Goal: Information Seeking & Learning: Learn about a topic

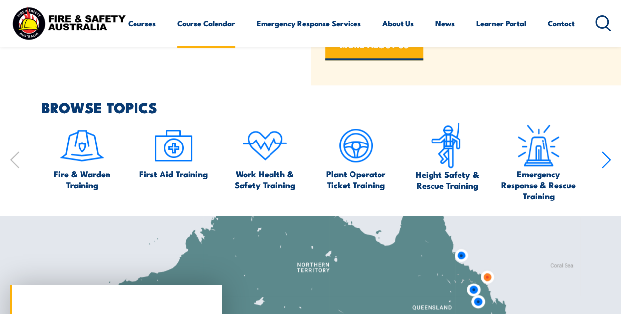
click at [177, 35] on link "Course Calendar" at bounding box center [206, 23] width 58 height 24
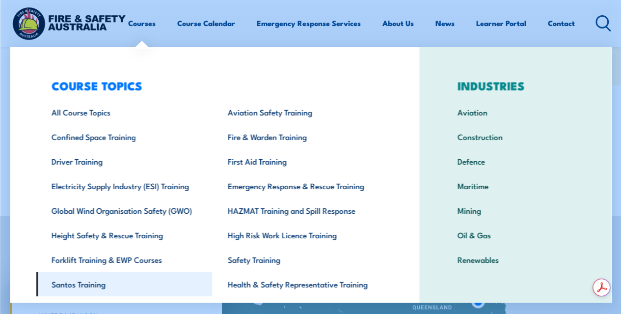
click at [80, 281] on link "Santos Training" at bounding box center [124, 283] width 176 height 25
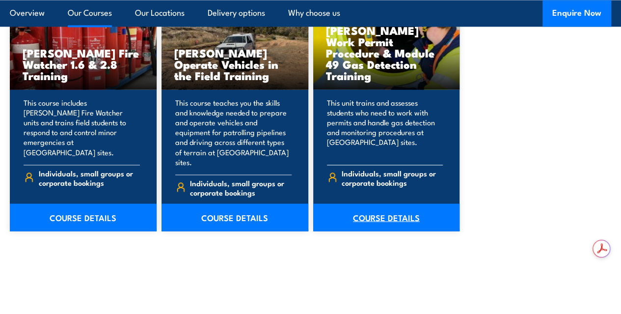
click at [385, 228] on link "COURSE DETAILS" at bounding box center [386, 216] width 147 height 27
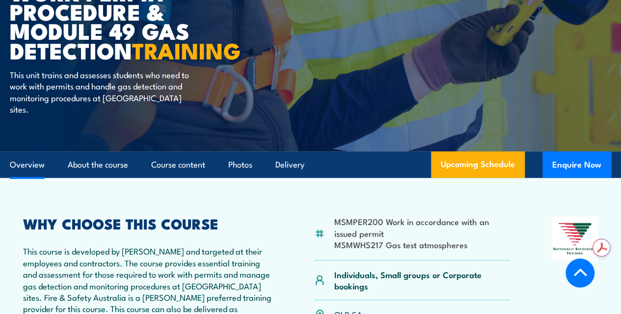
scroll to position [245, 0]
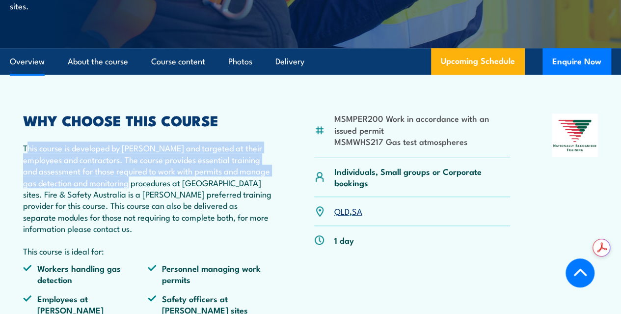
drag, startPoint x: 27, startPoint y: 144, endPoint x: 142, endPoint y: 181, distance: 120.6
click at [142, 181] on p "This course is developed by Santos and targeted at their employees and contract…" at bounding box center [147, 188] width 249 height 92
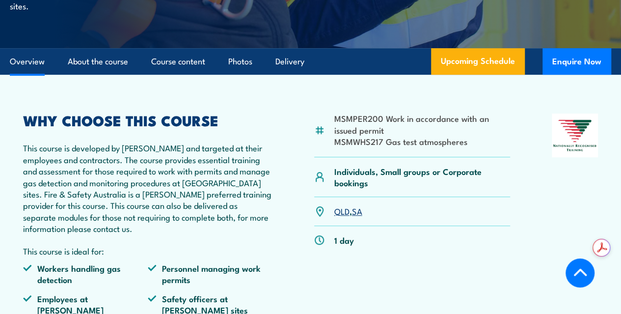
click at [152, 193] on p "This course is developed by Santos and targeted at their employees and contract…" at bounding box center [147, 188] width 249 height 92
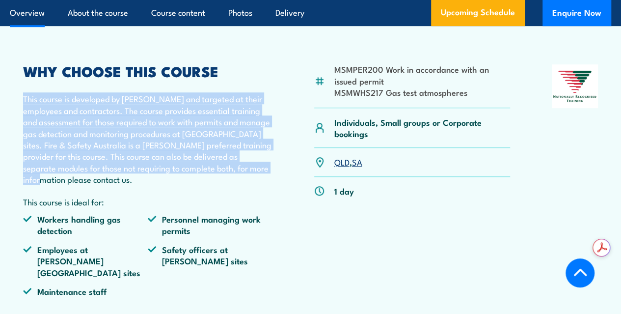
drag, startPoint x: 24, startPoint y: 91, endPoint x: 269, endPoint y: 160, distance: 254.8
click at [269, 160] on article "MSMPER200 Work in accordance with an issued permit MSMWHS217 Gas test atmospher…" at bounding box center [310, 171] width 601 height 290
click at [213, 150] on p "This course is developed by Santos and targeted at their employees and contract…" at bounding box center [147, 139] width 249 height 92
drag, startPoint x: 118, startPoint y: 161, endPoint x: 23, endPoint y: 85, distance: 121.9
click at [23, 93] on p "This course is developed by Santos and targeted at their employees and contract…" at bounding box center [147, 139] width 249 height 92
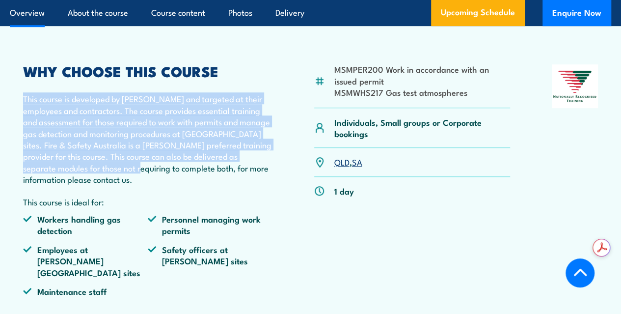
copy p "This course is developed by Santos and targeted at their employees and contract…"
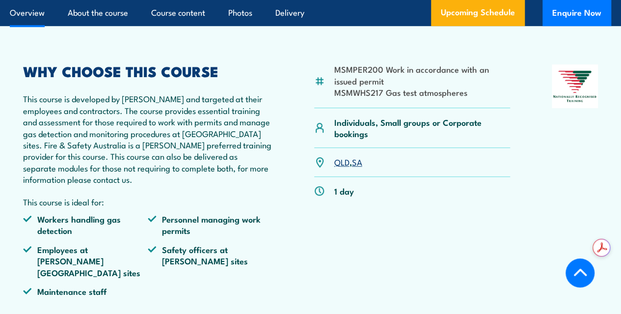
click at [355, 263] on div "MSMPER200 Work in accordance with an issued permit MSMWHS217 Gas test atmospher…" at bounding box center [412, 183] width 196 height 239
drag, startPoint x: 224, startPoint y: 152, endPoint x: 173, endPoint y: 133, distance: 55.0
click at [224, 152] on p "This course is developed by Santos and targeted at their employees and contract…" at bounding box center [147, 139] width 249 height 92
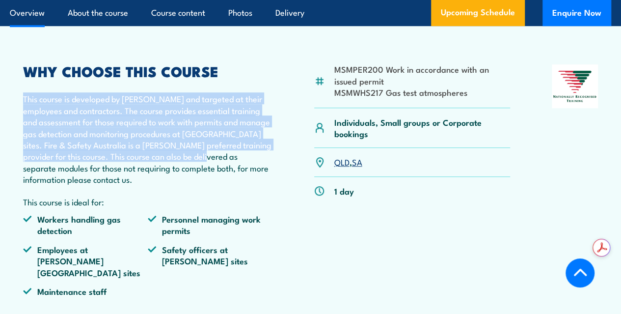
drag, startPoint x: 25, startPoint y: 92, endPoint x: 202, endPoint y: 148, distance: 186.3
click at [202, 148] on p "This course is developed by Santos and targeted at their employees and contract…" at bounding box center [147, 139] width 249 height 92
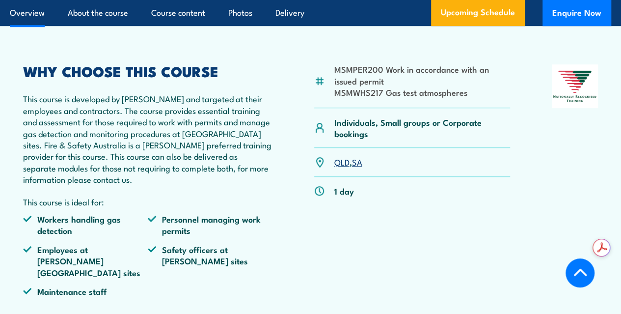
click at [411, 92] on div "MSMPER200 Work in accordance with an issued permit MSMWHS217 Gas test atmospher…" at bounding box center [412, 85] width 196 height 43
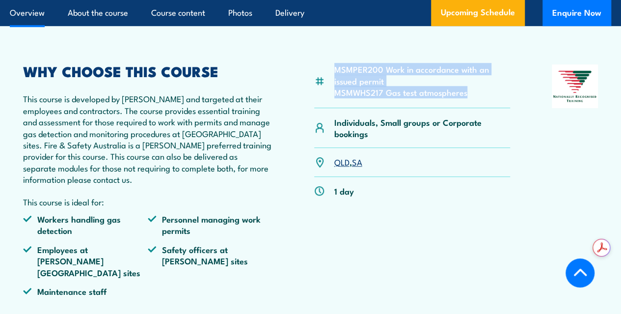
drag, startPoint x: 476, startPoint y: 87, endPoint x: 331, endPoint y: 62, distance: 147.4
click at [331, 64] on div "MSMPER200 Work in accordance with an issued permit MSMWHS217 Gas test atmospher…" at bounding box center [412, 85] width 196 height 43
copy ul "MSMPER200 Work in accordance with an issued permit MSMWHS217 Gas test atmospher…"
